Goal: Communication & Community: Answer question/provide support

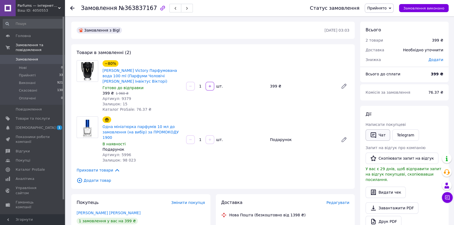
click at [378, 133] on button "Чат" at bounding box center [377, 134] width 25 height 11
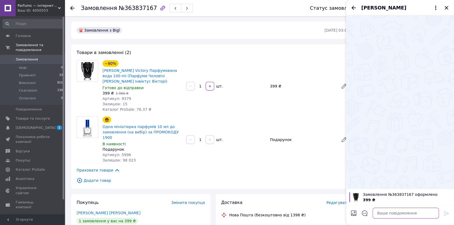
click at [407, 213] on textarea at bounding box center [405, 212] width 66 height 11
paste textarea "Loremip! Dolorsi, am consec adi elitsedd-eiusmod temporinci ut laboreetd. Magna…"
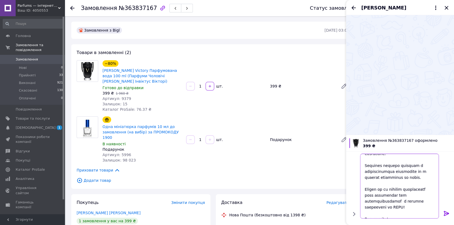
type textarea "Loremip! Dolorsi, am consec adi elitsedd-eiusmod temporinci ut laboreetd. Magna…"
click at [446, 213] on icon at bounding box center [445, 213] width 5 height 5
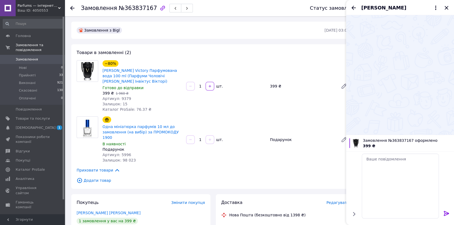
scroll to position [0, 0]
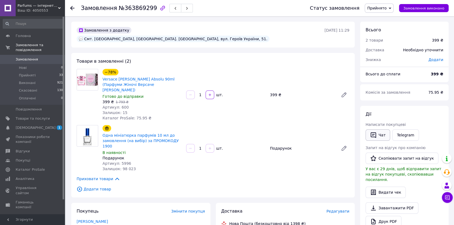
click at [374, 133] on icon "button" at bounding box center [373, 135] width 6 height 6
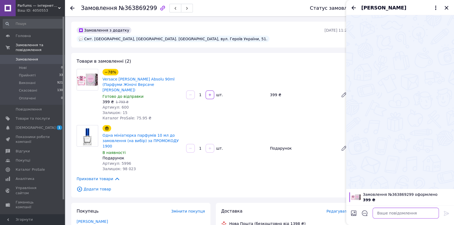
click at [406, 213] on textarea at bounding box center [405, 212] width 66 height 11
paste textarea "Loremip! Dolorsi, am consec adi elitsedd-eiusmod temporinci ut laboreetd. Magna…"
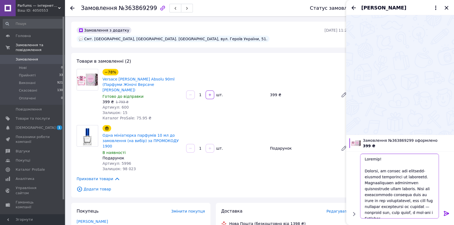
scroll to position [118, 0]
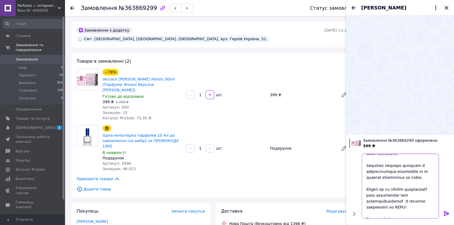
type textarea "Loremip! Dolorsi, am consec adi elitsedd-eiusmod temporinci ut laboreetd. Magna…"
click at [445, 213] on icon at bounding box center [446, 213] width 6 height 6
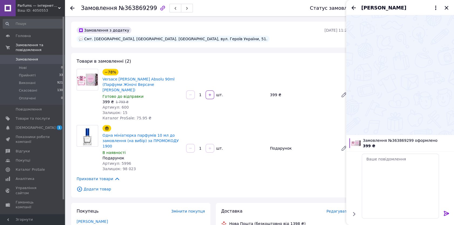
scroll to position [0, 0]
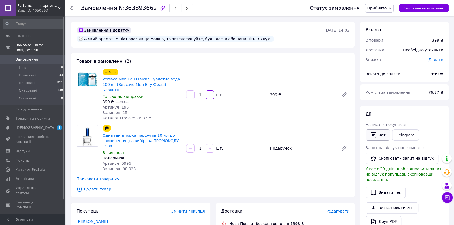
click at [372, 135] on icon "button" at bounding box center [373, 135] width 6 height 6
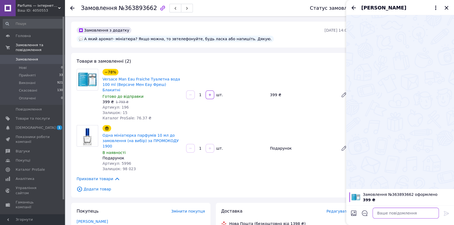
click at [386, 211] on textarea at bounding box center [405, 212] width 66 height 11
paste textarea "Loremip! Dolorsi, am consec adi elitsedd-eiusmod temporinci ut laboreetd. Magna…"
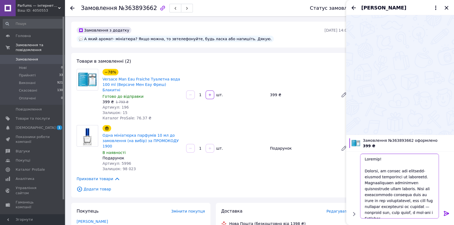
scroll to position [118, 0]
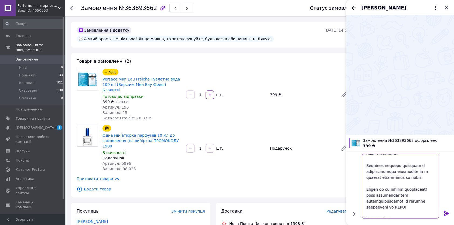
type textarea "Loremip! Dolorsi, am consec adi elitsedd-eiusmod temporinci ut laboreetd. Magna…"
click at [447, 212] on icon at bounding box center [445, 213] width 5 height 5
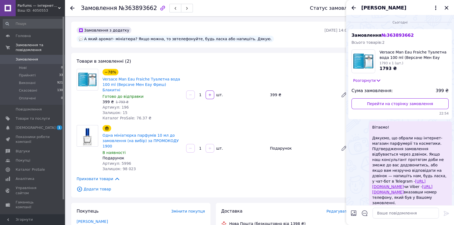
scroll to position [0, 0]
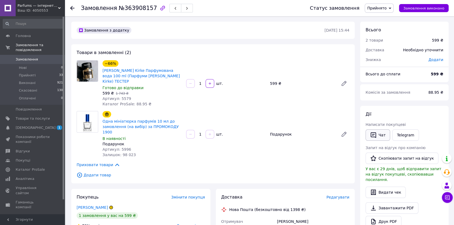
click at [374, 137] on icon "button" at bounding box center [373, 135] width 6 height 6
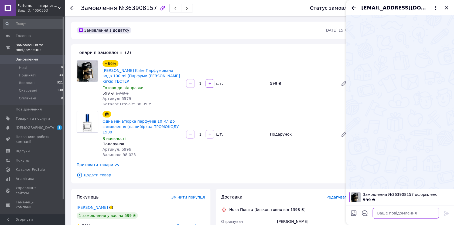
click at [378, 210] on textarea at bounding box center [405, 212] width 66 height 11
paste textarea "Loremip! Dolorsi, am consec adi elitsedd-eiusmod temporinci ut laboreetd. Magna…"
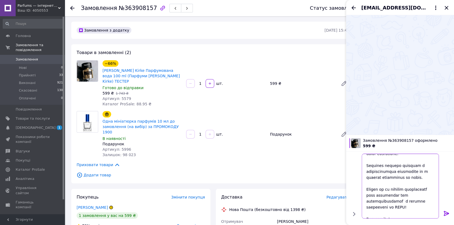
type textarea "Loremip! Dolorsi, am consec adi elitsedd-eiusmod temporinci ut laboreetd. Magna…"
click at [445, 211] on icon at bounding box center [446, 213] width 6 height 6
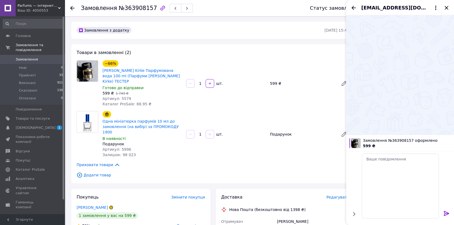
scroll to position [0, 0]
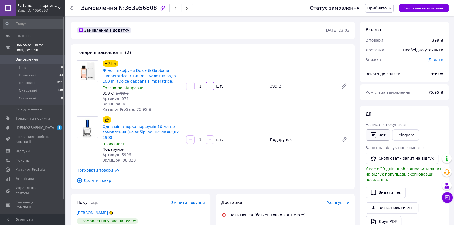
click at [383, 135] on button "Чат" at bounding box center [377, 134] width 25 height 11
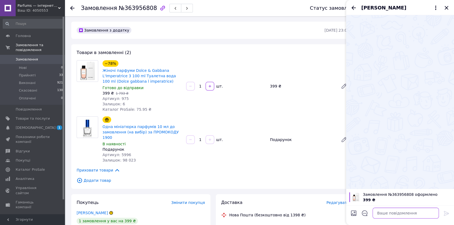
paste textarea "Вітаємо! Дякуємо, що обрали наш інтернет-магазин парфумерії та косметики. Підтв…"
click at [384, 212] on textarea at bounding box center [405, 212] width 66 height 11
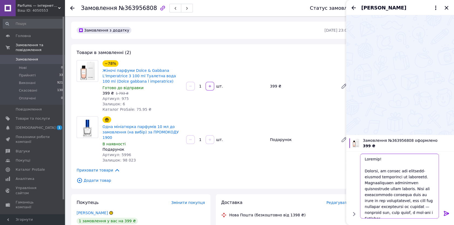
scroll to position [118, 0]
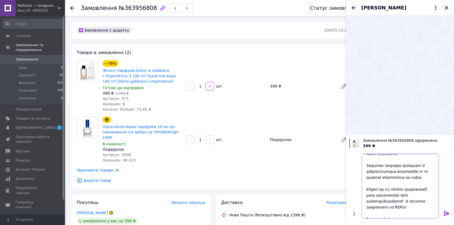
type textarea "Loremip! Dolorsi, am consec adi elitsedd-eiusmod temporinci ut laboreetd. Magna…"
click at [444, 211] on icon at bounding box center [445, 213] width 5 height 5
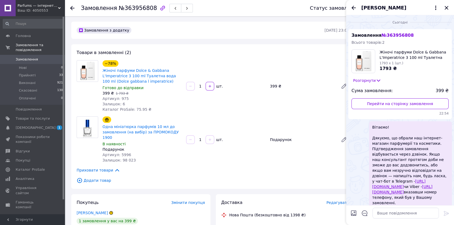
scroll to position [0, 0]
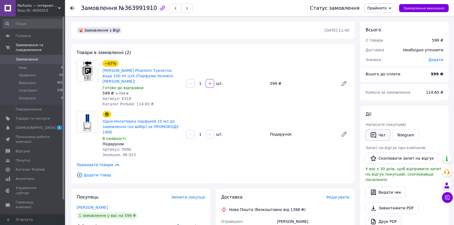
click at [376, 135] on button "Чат" at bounding box center [377, 134] width 25 height 11
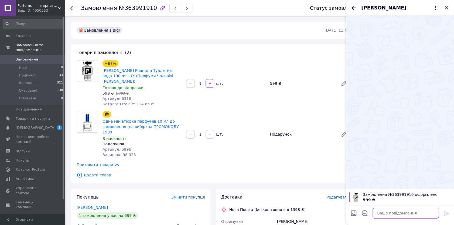
click at [390, 211] on textarea at bounding box center [405, 212] width 66 height 11
paste textarea "Loremip! Dolorsi, am consec adi elitsedd-eiusmod temporinci ut laboreetd. Magna…"
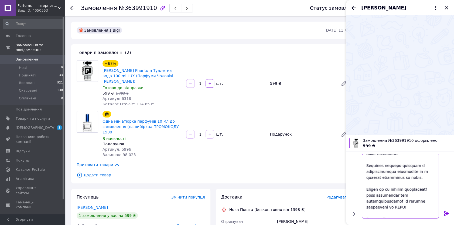
type textarea "Loremip! Dolorsi, am consec adi elitsedd-eiusmod temporinci ut laboreetd. Magna…"
click at [445, 213] on icon at bounding box center [445, 213] width 5 height 5
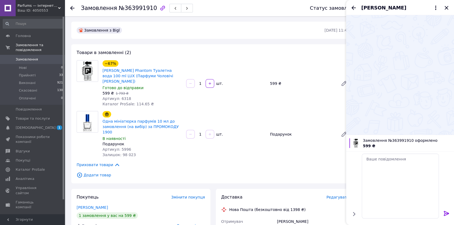
scroll to position [0, 0]
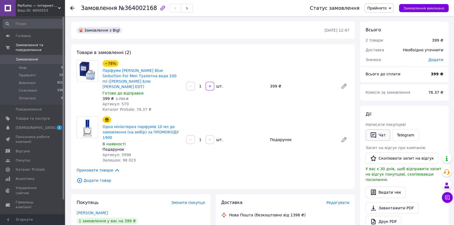
click at [380, 136] on button "Чат" at bounding box center [377, 134] width 25 height 11
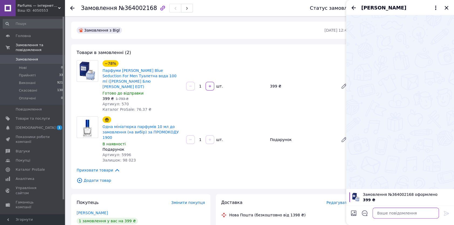
click at [386, 212] on textarea at bounding box center [405, 212] width 66 height 11
paste textarea "Loremip! Dolorsi, am consec adi elitsedd-eiusmod temporinci ut laboreetd. Magna…"
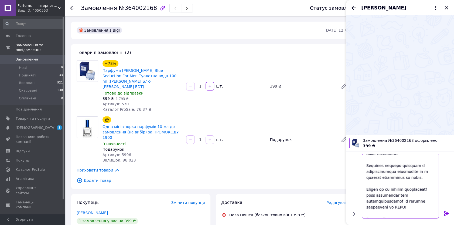
type textarea "Loremip! Dolorsi, am consec adi elitsedd-eiusmod temporinci ut laboreetd. Magna…"
click at [445, 212] on icon at bounding box center [446, 213] width 6 height 6
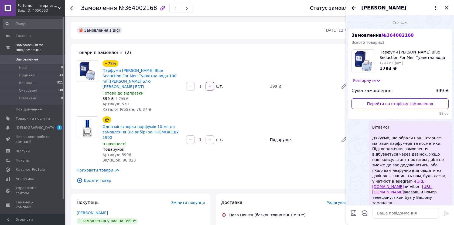
scroll to position [0, 0]
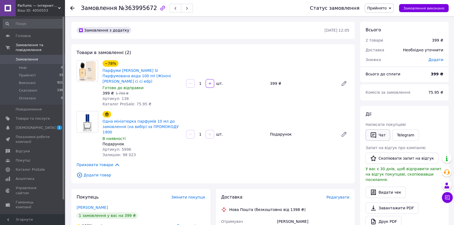
click at [375, 134] on icon "button" at bounding box center [373, 135] width 6 height 6
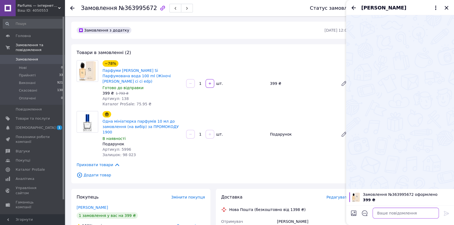
paste textarea "Loremip! Dolorsi, am consec adi elitsedd-eiusmod temporinci ut laboreetd. Magna…"
drag, startPoint x: 404, startPoint y: 213, endPoint x: 439, endPoint y: 215, distance: 35.1
click at [404, 213] on textarea at bounding box center [405, 212] width 66 height 11
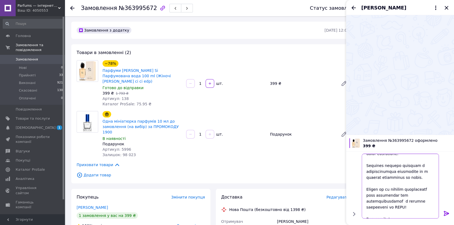
type textarea "Loremip! Dolorsi, am consec adi elitsedd-eiusmod temporinci ut laboreetd. Magna…"
click at [445, 213] on icon at bounding box center [445, 213] width 5 height 5
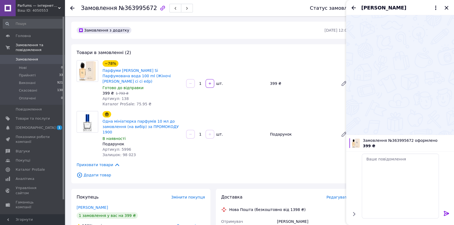
scroll to position [0, 0]
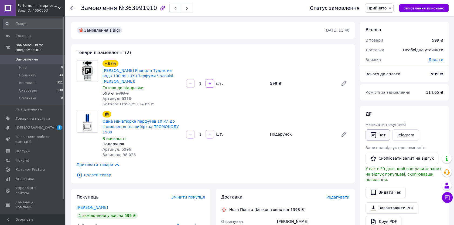
click at [368, 130] on button "Чат" at bounding box center [377, 134] width 25 height 11
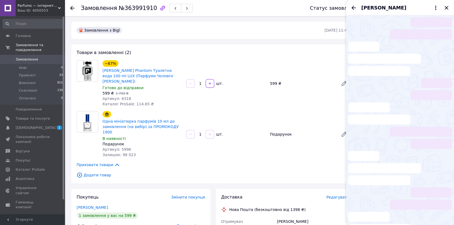
scroll to position [70, 0]
